Goal: Participate in discussion

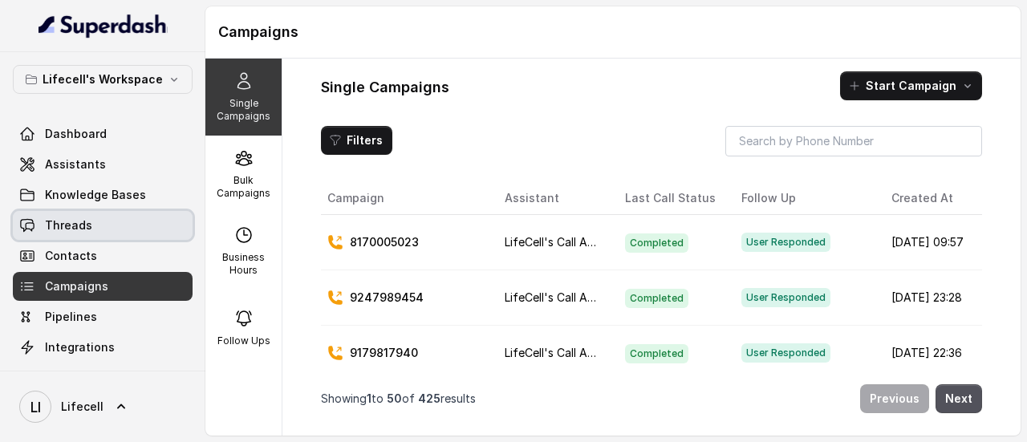
click at [122, 229] on link "Threads" at bounding box center [103, 225] width 180 height 29
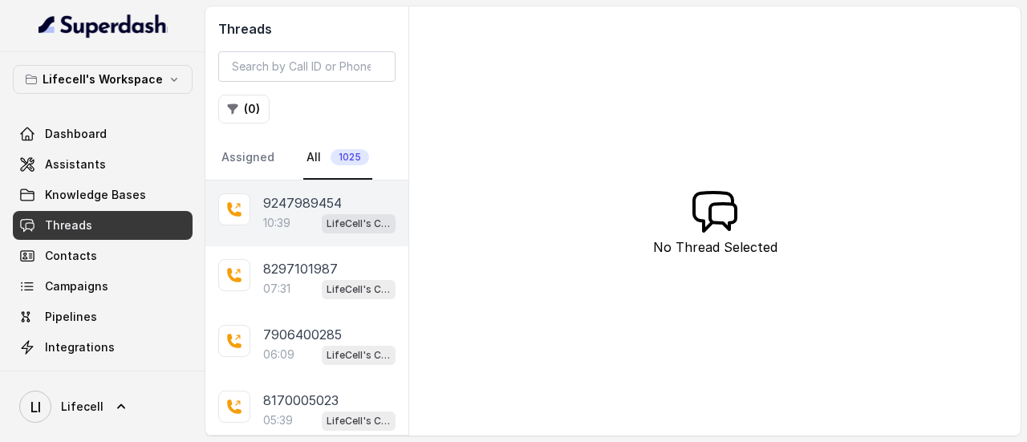
click at [327, 214] on span "LifeCell's Call Assistant" at bounding box center [359, 223] width 74 height 19
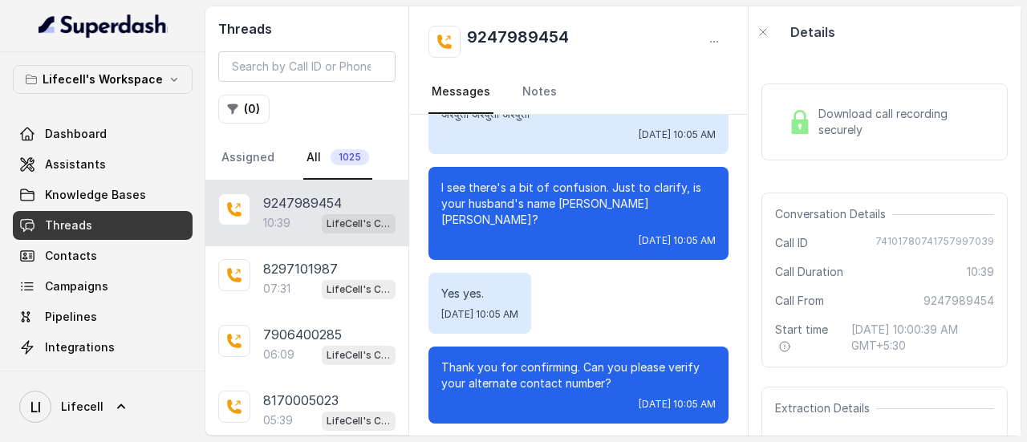
scroll to position [3674, 0]
